Goal: Check status: Check status

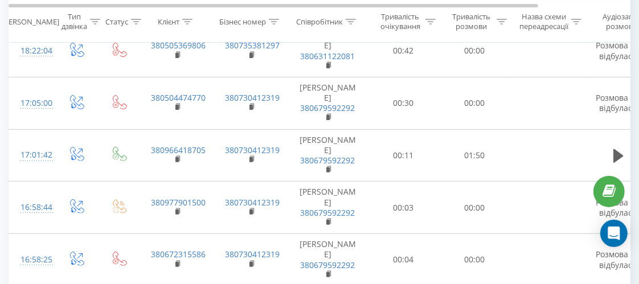
scroll to position [207, 0]
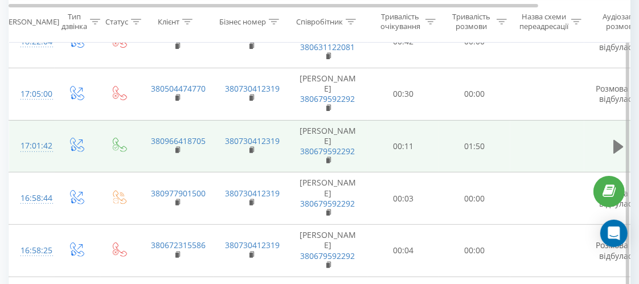
click at [614, 140] on icon at bounding box center [618, 147] width 10 height 14
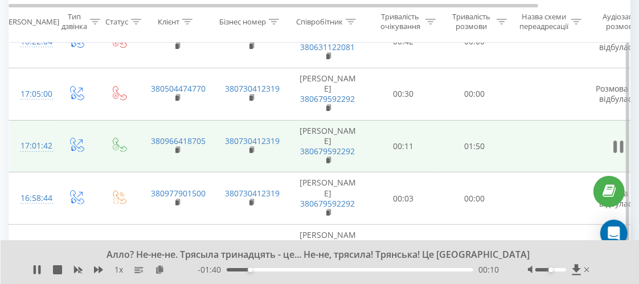
click at [616, 139] on icon at bounding box center [618, 147] width 10 height 16
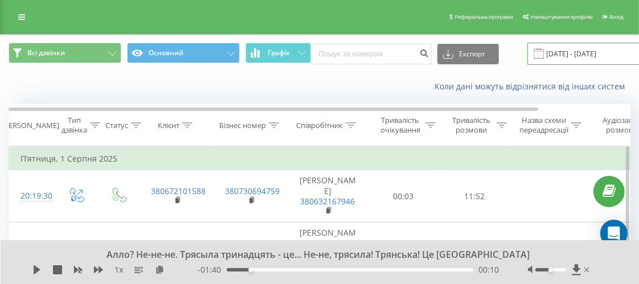
click at [591, 55] on input "[DATE] - [DATE]" at bounding box center [596, 54] width 138 height 22
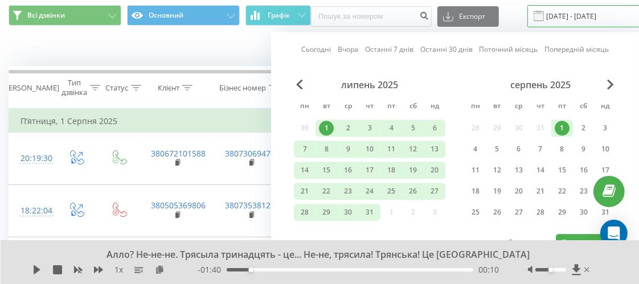
scroll to position [52, 0]
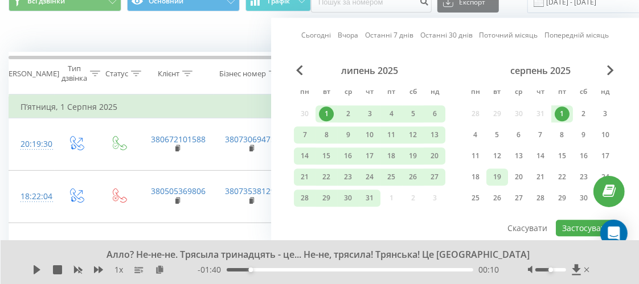
click at [500, 175] on div "19" at bounding box center [497, 177] width 15 height 15
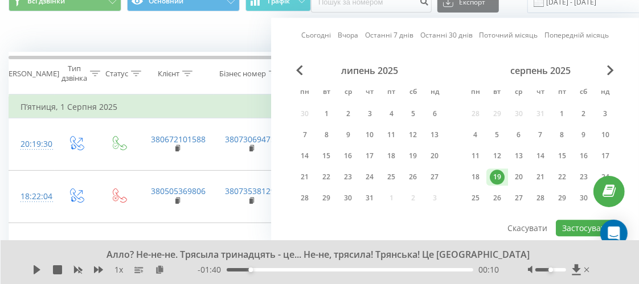
click at [496, 174] on div "19" at bounding box center [497, 177] width 15 height 15
click at [569, 223] on button "Застосувати" at bounding box center [586, 228] width 60 height 17
type input "[DATE] - [DATE]"
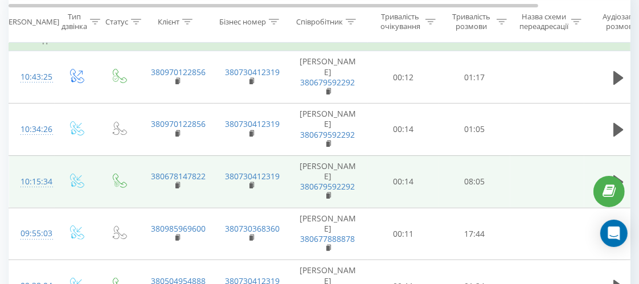
scroll to position [104, 0]
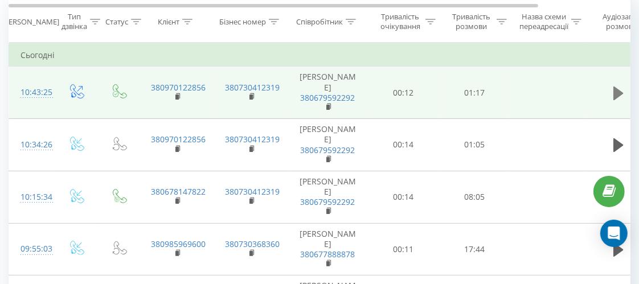
click at [611, 97] on button at bounding box center [618, 93] width 17 height 17
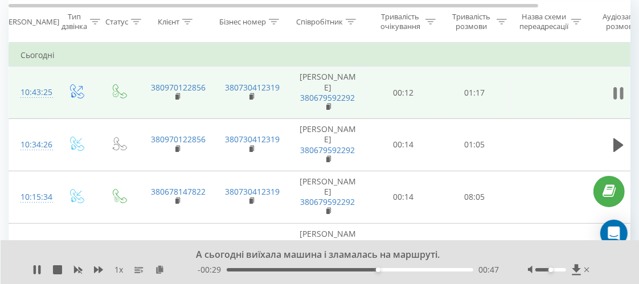
click at [614, 93] on icon at bounding box center [614, 93] width 3 height 13
